Goal: Information Seeking & Learning: Learn about a topic

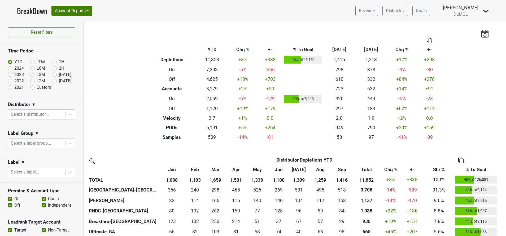
click at [59, 81] on label "[DATE]" at bounding box center [65, 81] width 12 height 6
click at [53, 81] on input "[DATE]" at bounding box center [63, 80] width 21 height 5
radio input "true"
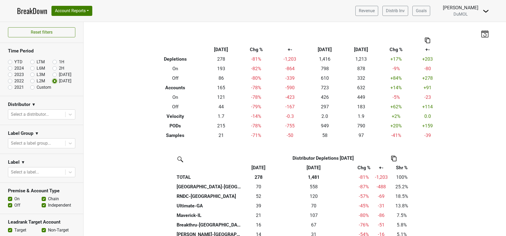
scroll to position [55, 0]
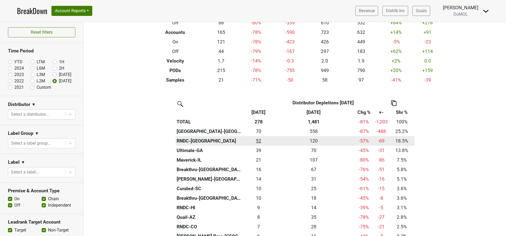
click at [258, 143] on div "51.5 52" at bounding box center [259, 141] width 26 height 7
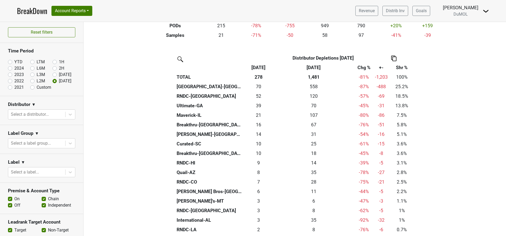
scroll to position [101, 0]
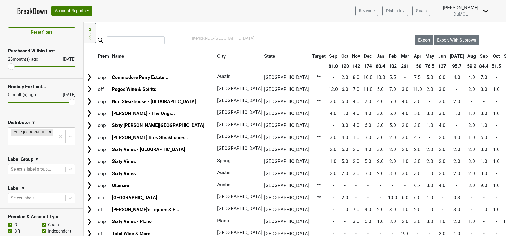
click at [490, 58] on th "Oct" at bounding box center [496, 56] width 12 height 10
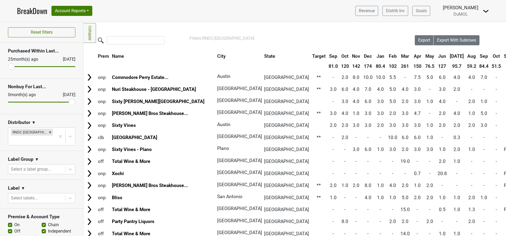
click at [490, 58] on th "Oct" at bounding box center [496, 56] width 12 height 10
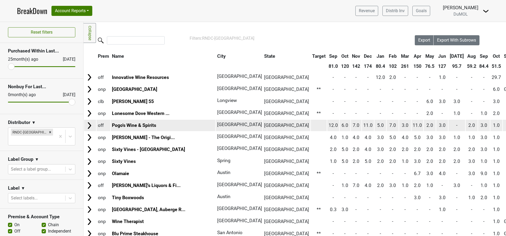
click at [87, 125] on img at bounding box center [89, 126] width 8 height 8
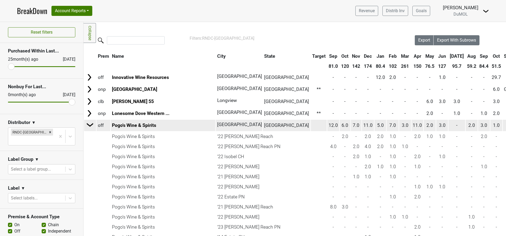
click at [91, 126] on img at bounding box center [90, 125] width 8 height 8
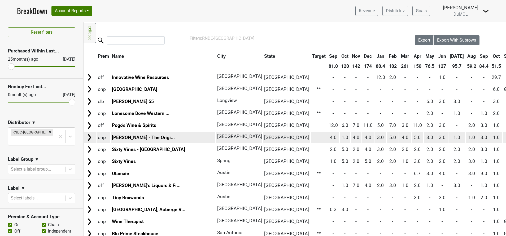
scroll to position [76, 0]
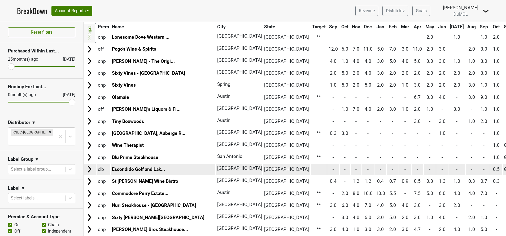
click at [89, 168] on img at bounding box center [89, 169] width 8 height 8
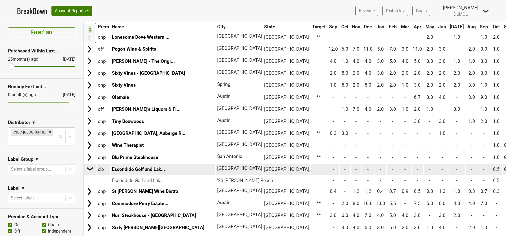
click at [89, 168] on img at bounding box center [90, 169] width 8 height 8
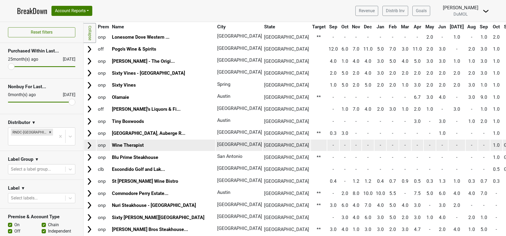
click at [90, 146] on img at bounding box center [89, 146] width 8 height 8
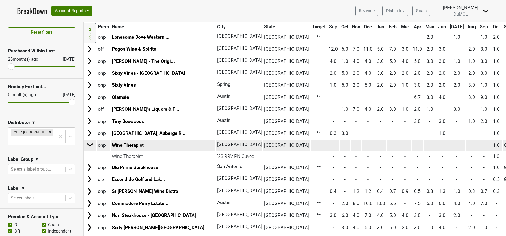
click at [90, 146] on img at bounding box center [90, 145] width 8 height 8
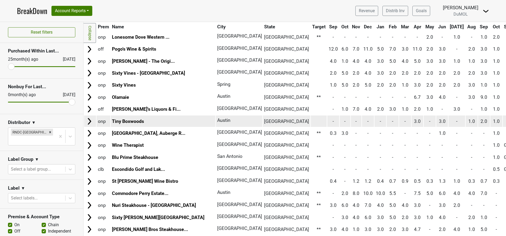
scroll to position [0, 0]
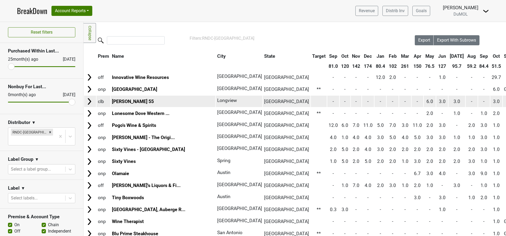
click at [88, 103] on img at bounding box center [89, 102] width 8 height 8
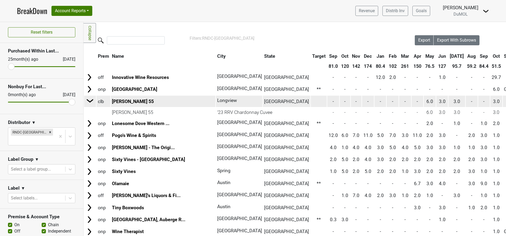
click at [88, 103] on img at bounding box center [90, 101] width 8 height 8
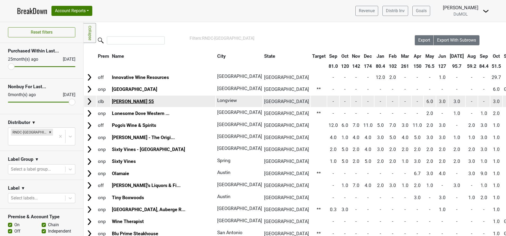
click at [121, 102] on link "[PERSON_NAME] 55" at bounding box center [133, 101] width 42 height 5
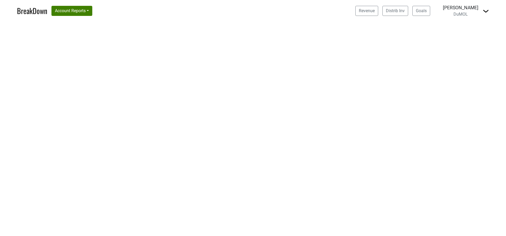
select select "GA"
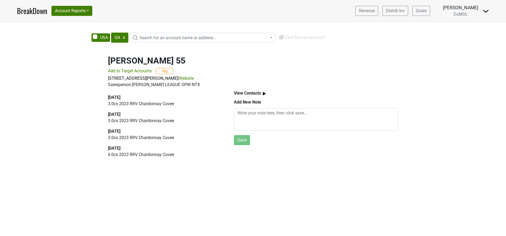
click at [190, 77] on link "Website" at bounding box center [186, 78] width 15 height 5
